Goal: Transaction & Acquisition: Purchase product/service

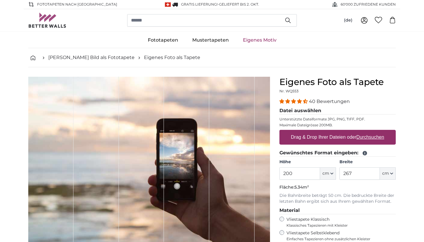
click at [315, 137] on label "Drag & Drop Ihrer Dateien oder Durchsuchen" at bounding box center [338, 137] width 98 height 12
click at [315, 131] on input "Drag & Drop Ihrer Dateien oder Durchsuchen" at bounding box center [338, 131] width 116 height 2
type input "**********"
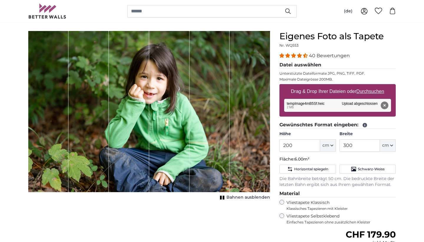
scroll to position [47, 0]
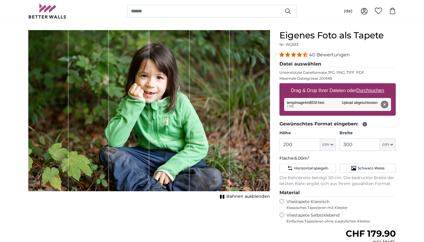
click at [239, 197] on span "Bahnen ausblenden" at bounding box center [249, 196] width 44 height 6
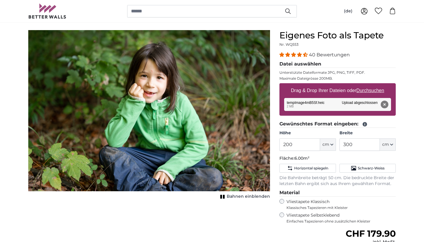
click at [239, 197] on span "Bahnen einblenden" at bounding box center [248, 196] width 43 height 6
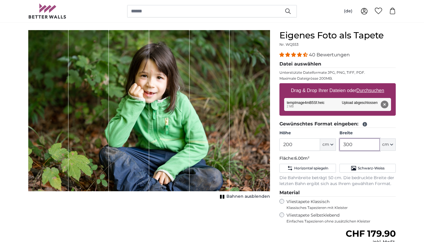
click at [355, 144] on input "300" at bounding box center [360, 144] width 40 height 12
type input "3"
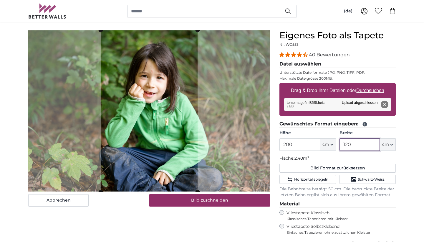
type input "120"
click at [378, 160] on p "Fläche: 2.40m²" at bounding box center [338, 158] width 116 height 6
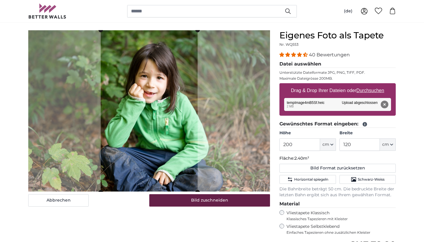
click at [210, 201] on button "Bild zuschneiden" at bounding box center [209, 200] width 121 height 12
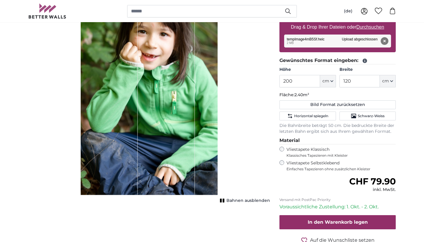
scroll to position [121, 0]
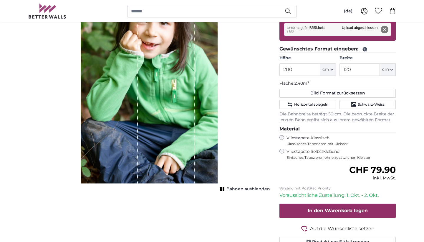
click at [231, 189] on span "Bahnen ausblenden" at bounding box center [249, 189] width 44 height 6
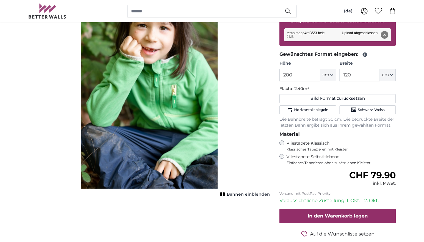
scroll to position [117, 0]
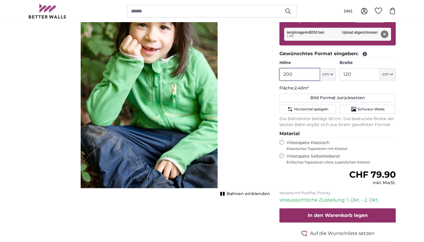
click at [294, 75] on input "200" at bounding box center [300, 74] width 40 height 12
type input "2"
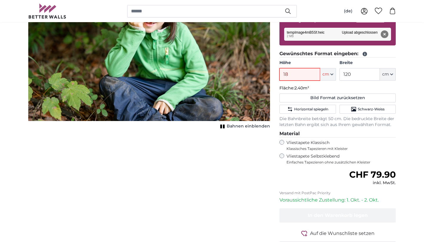
type input "180"
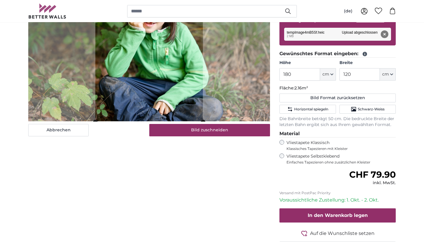
click at [226, 162] on div "Abbrechen Bild zuschneiden Bahnen einblenden" at bounding box center [149, 113] width 251 height 306
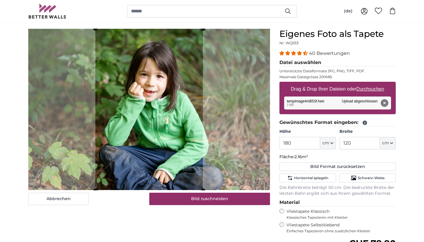
scroll to position [49, 0]
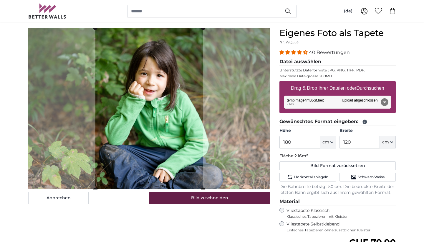
click at [210, 196] on button "Bild zuschneiden" at bounding box center [209, 197] width 121 height 12
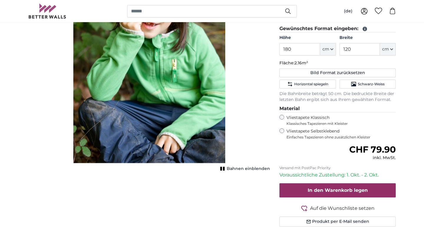
scroll to position [126, 0]
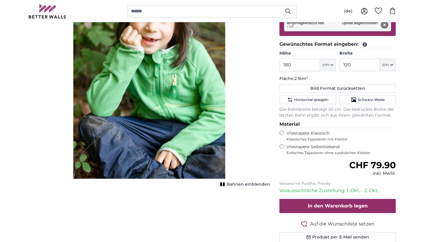
click at [234, 183] on span "Bahnen einblenden" at bounding box center [248, 184] width 43 height 6
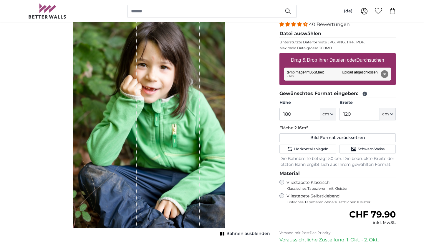
scroll to position [77, 0]
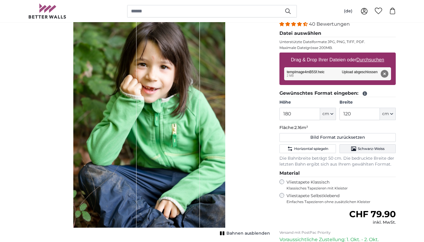
click at [366, 147] on span "Schwarz-Weiss" at bounding box center [371, 148] width 27 height 5
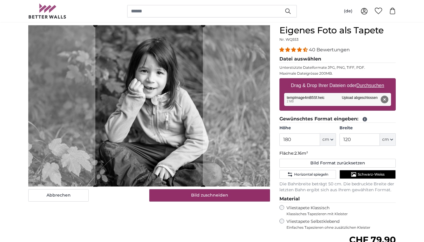
scroll to position [51, 0]
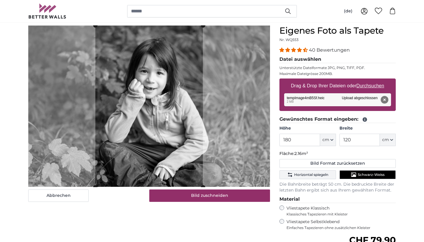
click at [314, 175] on span "Horizontal spiegeln" at bounding box center [311, 174] width 34 height 5
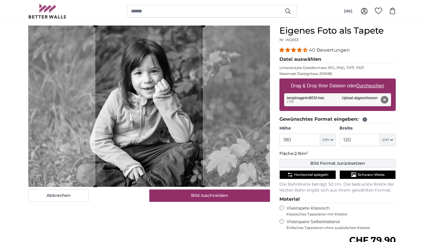
click at [321, 164] on button "Bild Format zurücksetzen" at bounding box center [338, 163] width 116 height 9
type input "200"
type input "300"
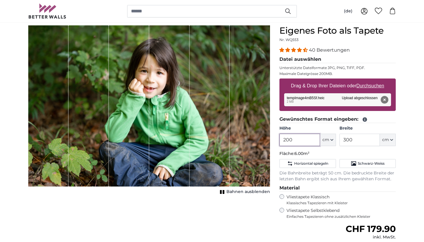
click at [310, 141] on input "200" at bounding box center [300, 139] width 40 height 12
type input "2"
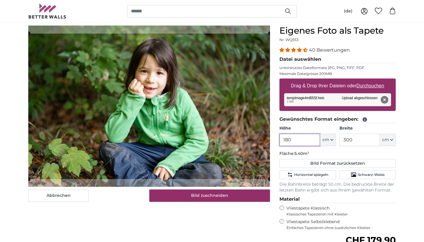
type input "180"
click at [356, 139] on input "300" at bounding box center [360, 139] width 40 height 12
type input "3"
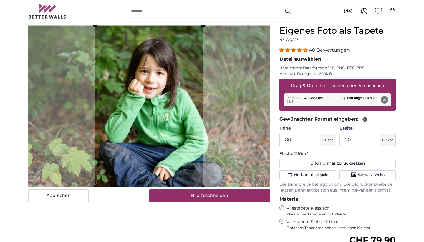
click at [372, 154] on p "Fläche: 2.16m²" at bounding box center [338, 154] width 116 height 6
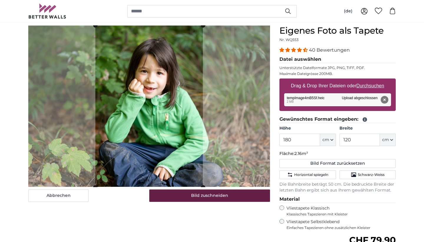
click at [220, 197] on button "Bild zuschneiden" at bounding box center [209, 195] width 121 height 12
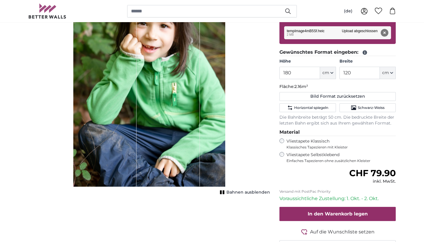
scroll to position [118, 0]
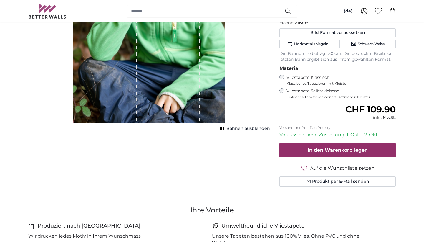
scroll to position [184, 0]
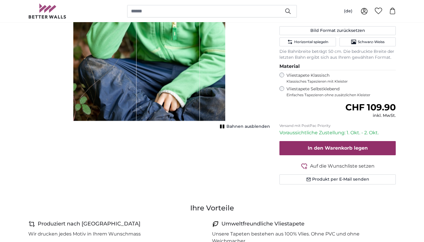
click at [246, 127] on span "Bahnen ausblenden" at bounding box center [249, 126] width 44 height 6
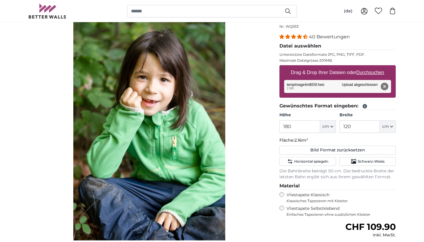
scroll to position [64, 0]
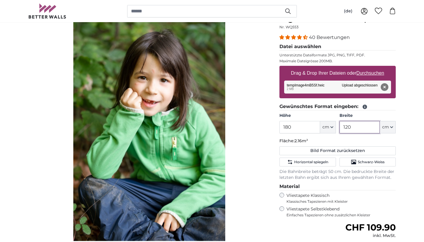
click at [352, 127] on input "120" at bounding box center [360, 127] width 40 height 12
type input "1"
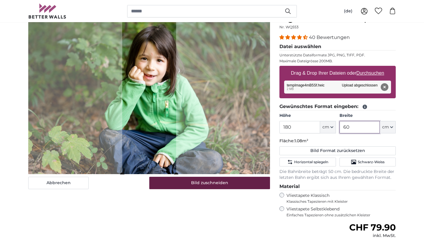
type input "60"
click at [217, 184] on button "Bild zuschneiden" at bounding box center [209, 182] width 121 height 12
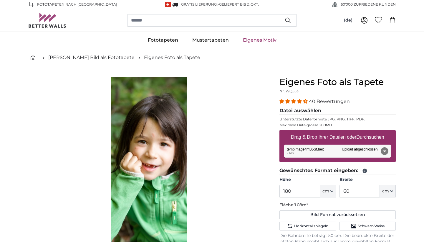
click at [365, 136] on u "Durchsuchen" at bounding box center [371, 136] width 28 height 5
click at [365, 131] on input "Drag & Drop Ihrer Dateien oder Durchsuchen" at bounding box center [338, 131] width 116 height 2
type input "**********"
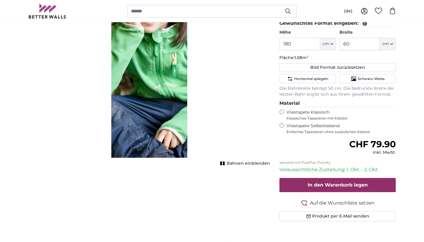
scroll to position [143, 0]
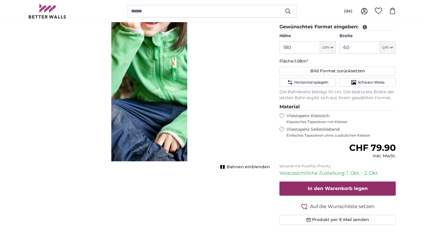
click at [237, 138] on div "Bahnen einblenden" at bounding box center [149, 51] width 242 height 236
click at [244, 165] on span "Bahnen einblenden" at bounding box center [248, 167] width 43 height 6
click at [244, 165] on span "Bahnen ausblenden" at bounding box center [249, 167] width 44 height 6
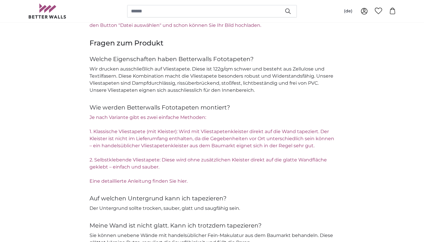
scroll to position [958, 0]
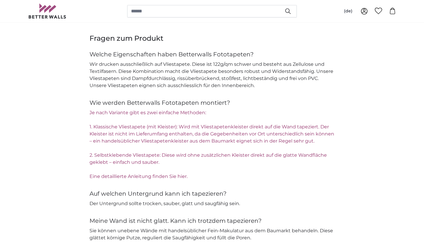
click at [161, 173] on link "Eine detaillierte Anleitung finden Sie hier." at bounding box center [139, 176] width 98 height 6
